Goal: Task Accomplishment & Management: Complete application form

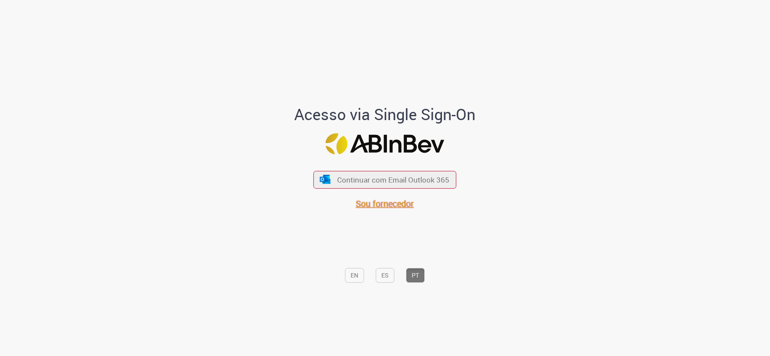
click at [388, 204] on span "Sou fornecedor" at bounding box center [385, 204] width 58 height 12
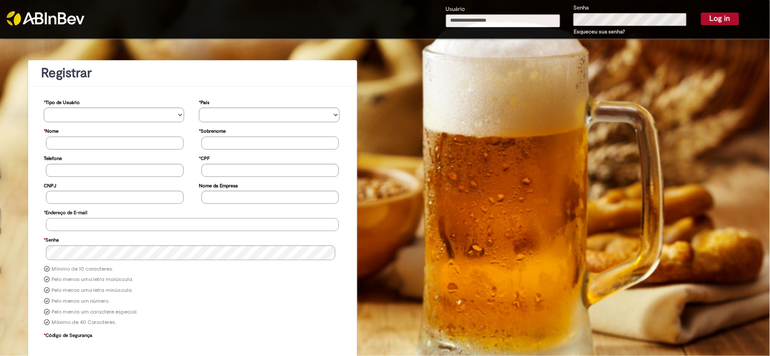
type input "**********"
click at [709, 18] on button "Log in" at bounding box center [720, 19] width 38 height 12
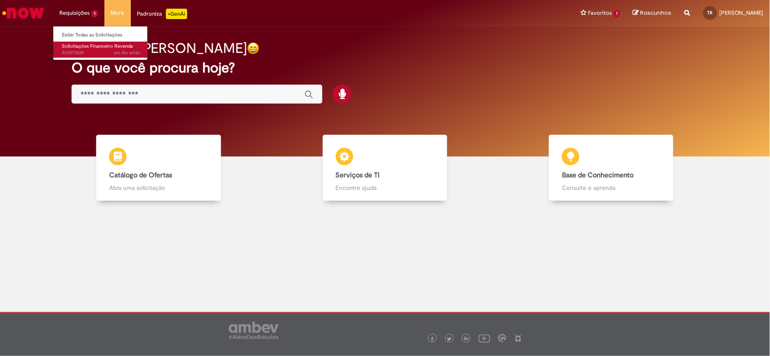
click at [84, 49] on span "Solicitações Financeiro Revenda" at bounding box center [97, 46] width 71 height 7
